Goal: Information Seeking & Learning: Learn about a topic

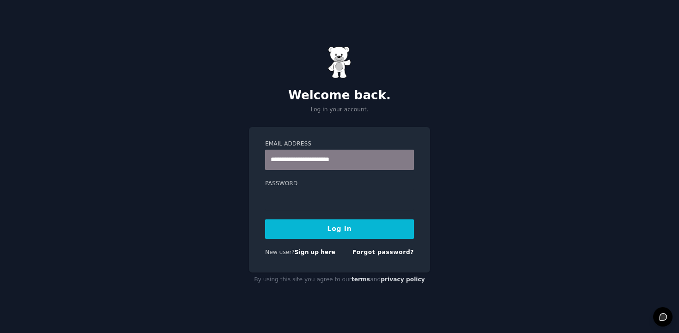
click at [338, 230] on button "Log In" at bounding box center [339, 228] width 149 height 19
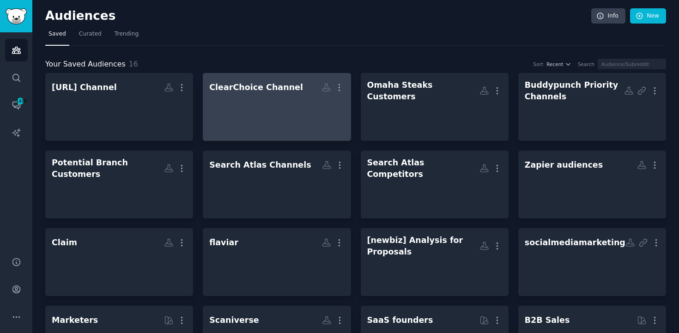
click at [236, 101] on div at bounding box center [276, 112] width 135 height 32
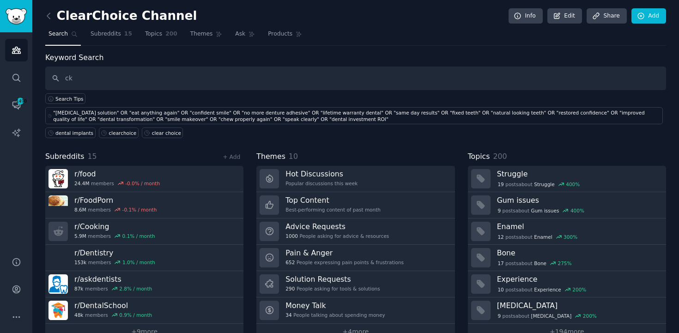
type input "c"
type input "clearchoice OR "clear choice""
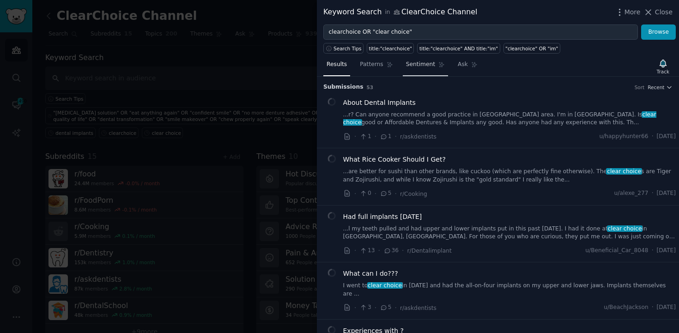
click at [409, 64] on span "Sentiment" at bounding box center [420, 64] width 29 height 8
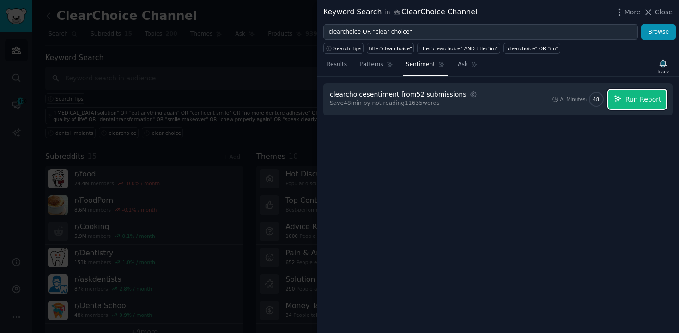
click at [646, 100] on span "Run Report" at bounding box center [643, 100] width 36 height 10
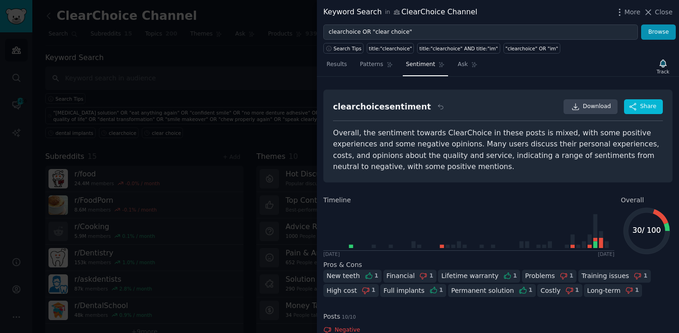
click at [667, 264] on h2 "Pros & Cons" at bounding box center [497, 265] width 349 height 10
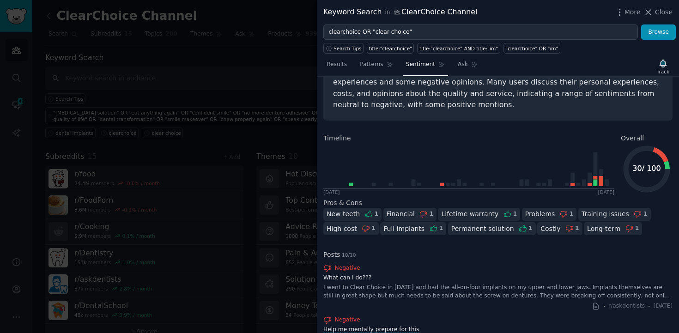
scroll to position [74, 0]
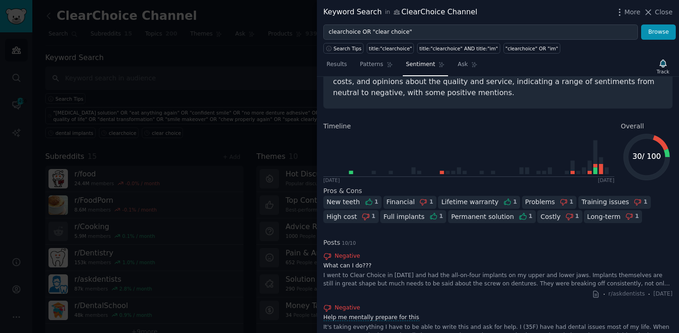
click at [345, 205] on div "New teeth" at bounding box center [342, 202] width 33 height 10
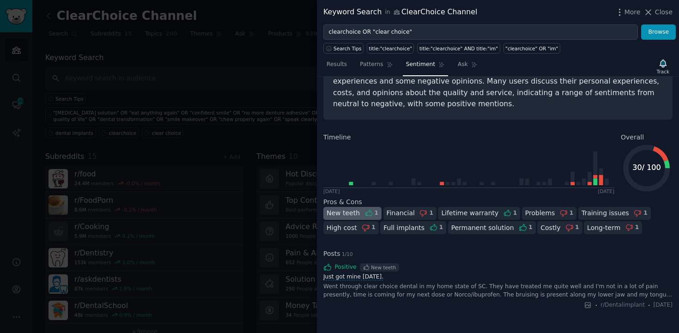
scroll to position [62, 0]
click at [356, 279] on span "Just got mine today." at bounding box center [353, 277] width 62 height 7
click at [397, 212] on div "Financial" at bounding box center [400, 214] width 28 height 10
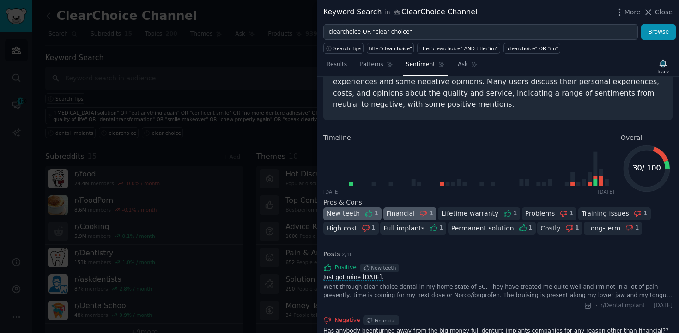
click at [462, 213] on div "Lifetime warranty" at bounding box center [469, 214] width 57 height 10
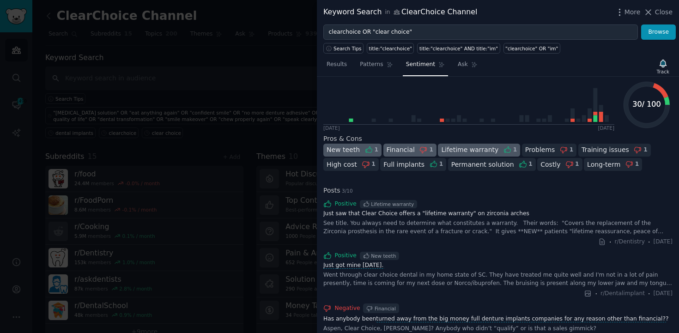
scroll to position [159, 0]
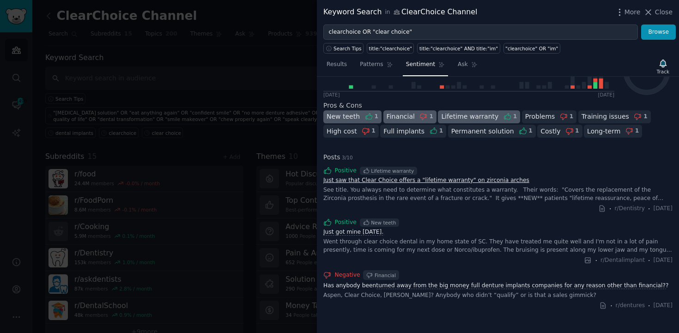
click at [454, 179] on link "Just saw that Clear Choice offers a "lifetime warranty" on zirconia arches" at bounding box center [497, 180] width 349 height 8
click at [367, 283] on link "Has anybody been turned away from the big money full denture implants companies…" at bounding box center [497, 286] width 349 height 8
click at [534, 113] on div "Problems" at bounding box center [540, 117] width 30 height 10
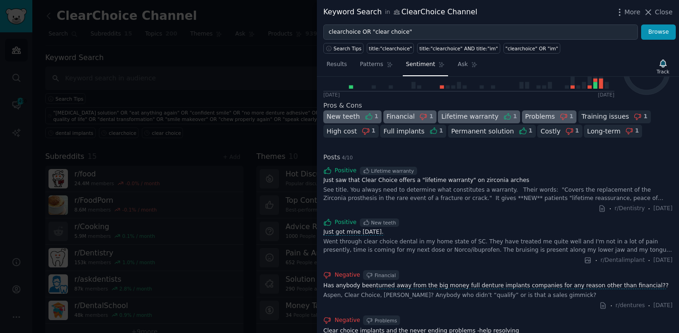
click at [604, 114] on div "Training issues" at bounding box center [605, 117] width 48 height 10
click at [542, 119] on div "Problems 1" at bounding box center [549, 116] width 55 height 13
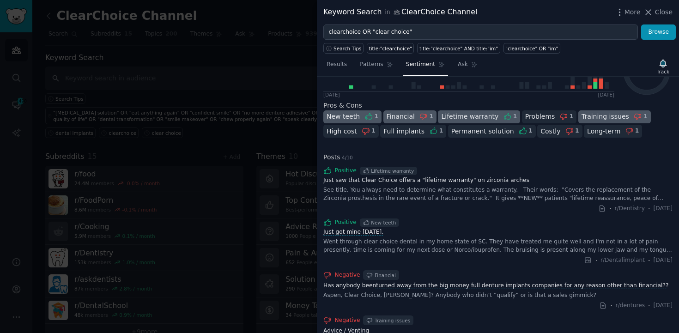
click at [463, 117] on div "Lifetime warranty" at bounding box center [469, 117] width 57 height 10
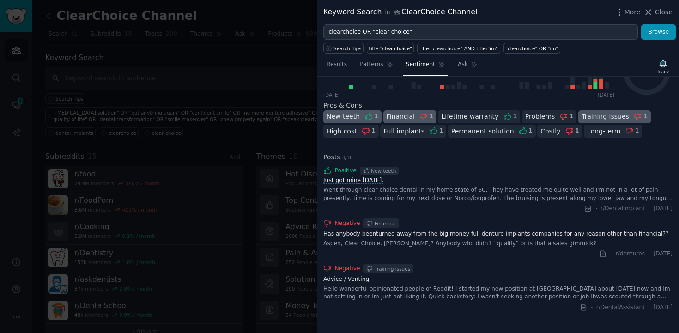
click at [469, 130] on div "Permanent solution" at bounding box center [482, 131] width 63 height 10
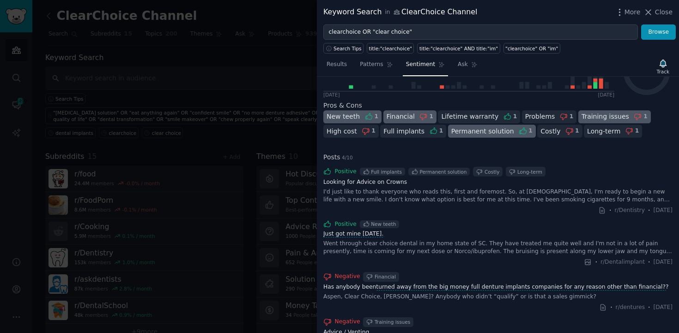
click at [544, 135] on div "Costly" at bounding box center [550, 131] width 20 height 10
click at [487, 127] on div "Permanent solution" at bounding box center [482, 131] width 63 height 10
click at [342, 118] on div "New teeth" at bounding box center [342, 117] width 33 height 10
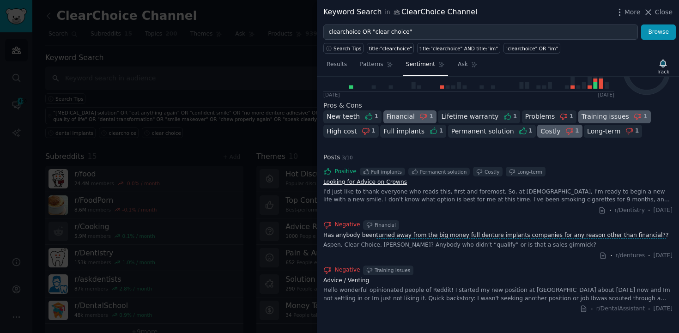
click at [364, 184] on link "Looking for Advice on Crowns" at bounding box center [497, 182] width 349 height 8
click at [587, 132] on div "Long-term" at bounding box center [603, 131] width 33 height 10
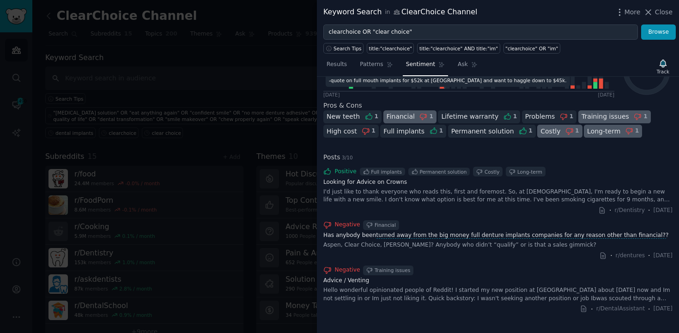
click at [442, 88] on icon at bounding box center [467, 68] width 288 height 45
